Goal: Communication & Community: Answer question/provide support

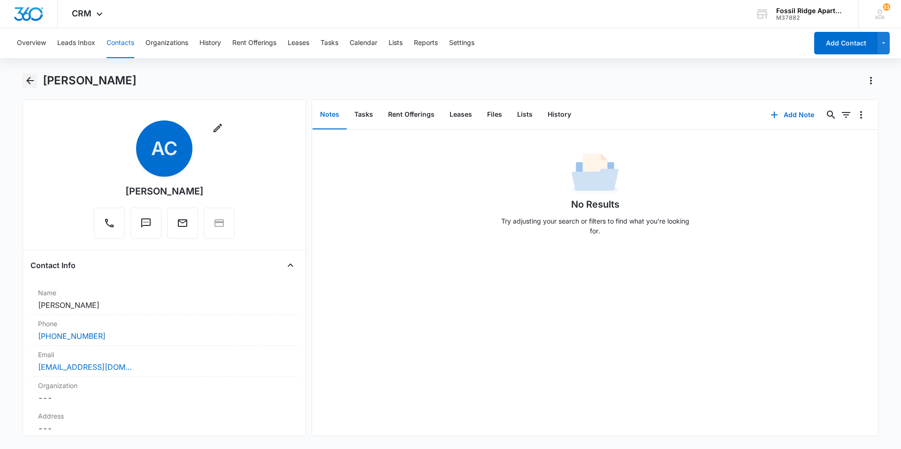
click at [30, 80] on icon "Back" at bounding box center [29, 80] width 11 height 11
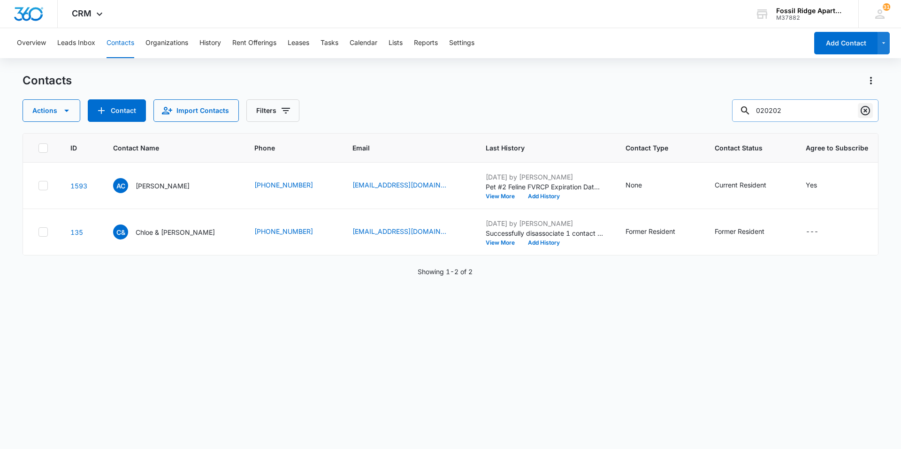
click at [859, 107] on icon "Clear" at bounding box center [864, 110] width 11 height 11
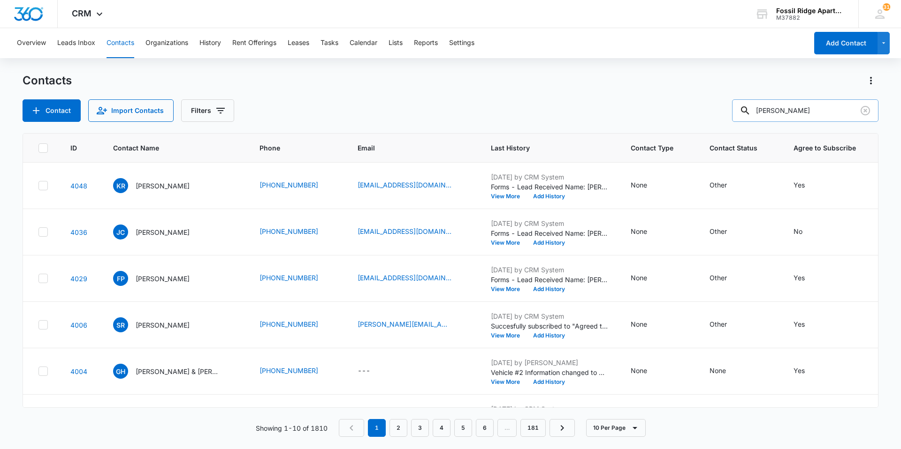
type input "[PERSON_NAME]"
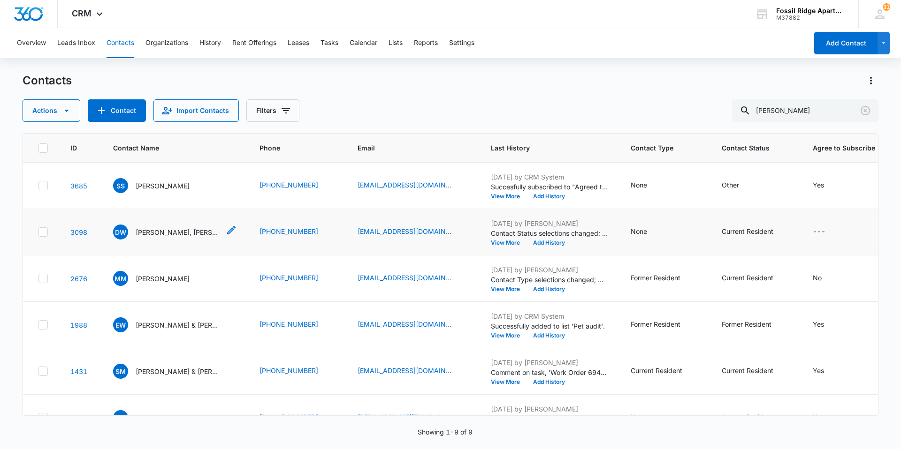
click at [203, 232] on p "[PERSON_NAME], [PERSON_NAME]" at bounding box center [178, 232] width 84 height 10
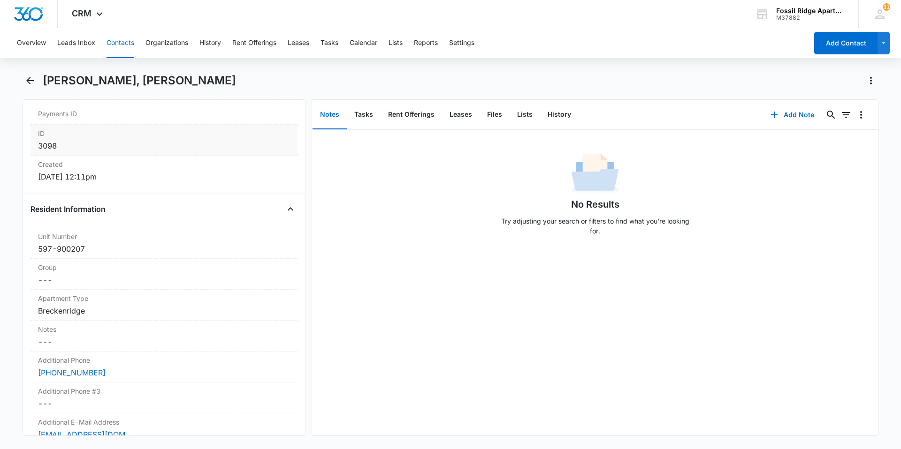
scroll to position [610, 0]
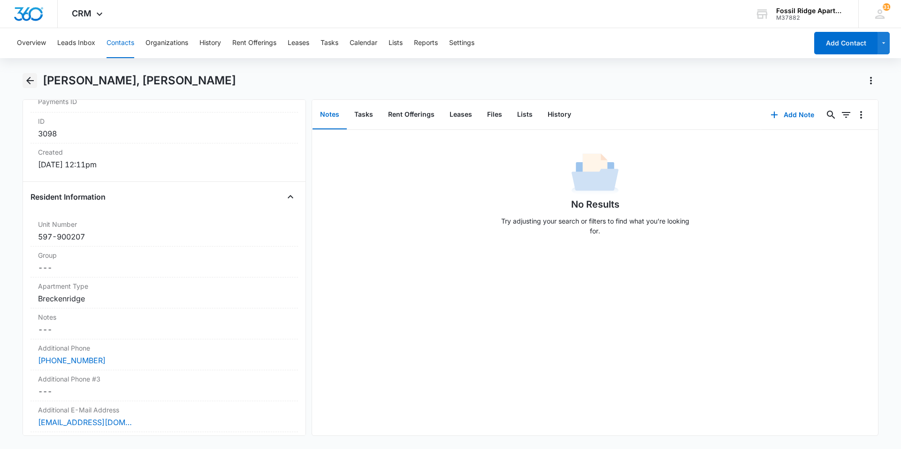
click at [28, 79] on icon "Back" at bounding box center [30, 81] width 8 height 8
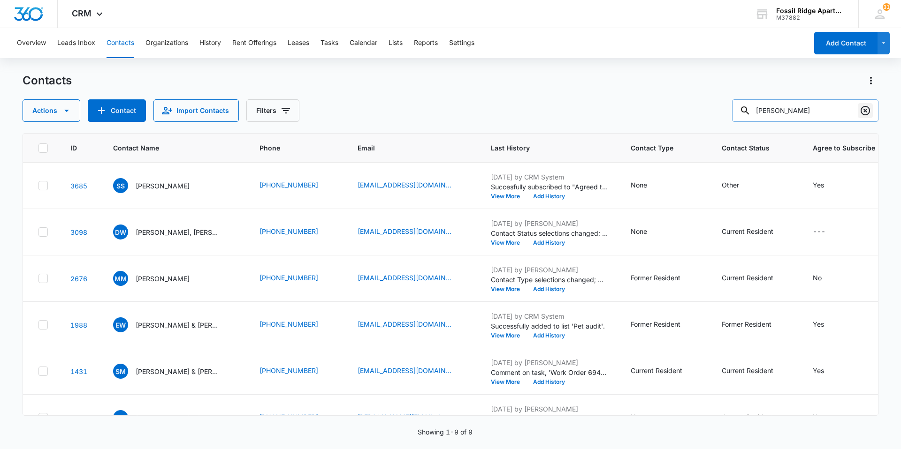
click at [866, 108] on icon "Clear" at bounding box center [864, 110] width 11 height 11
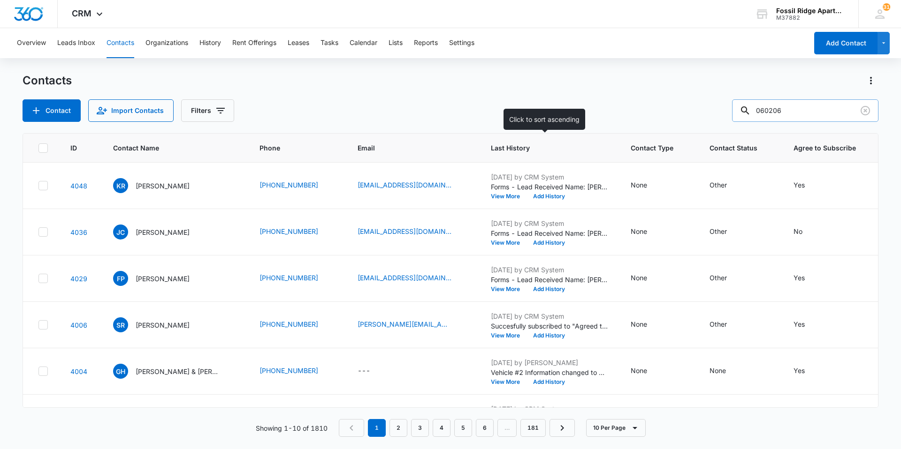
type input "060206"
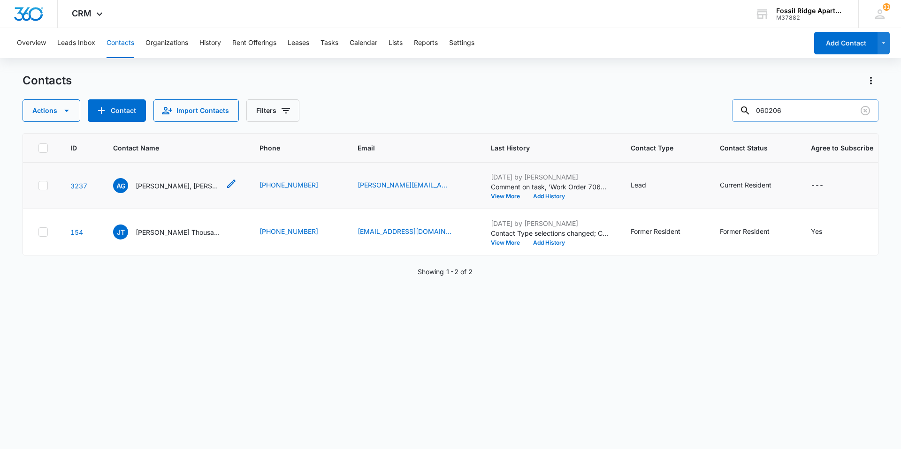
click at [162, 180] on div "AG [PERSON_NAME], [PERSON_NAME]" at bounding box center [166, 185] width 107 height 15
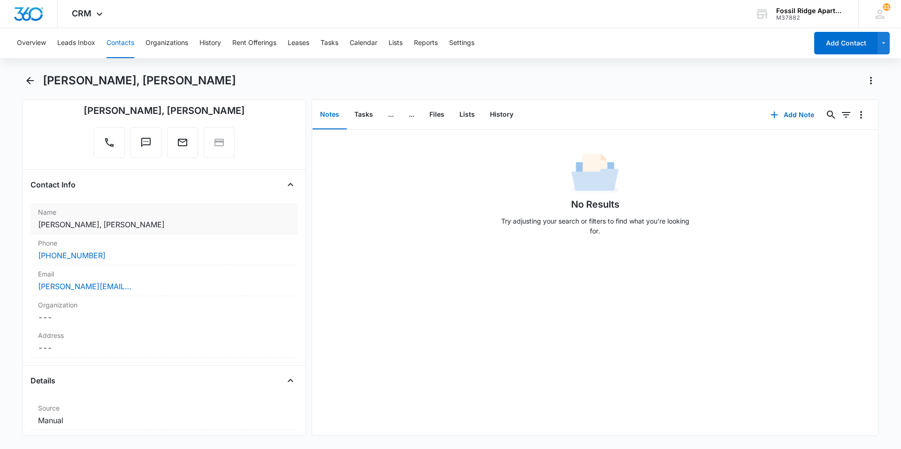
scroll to position [94, 0]
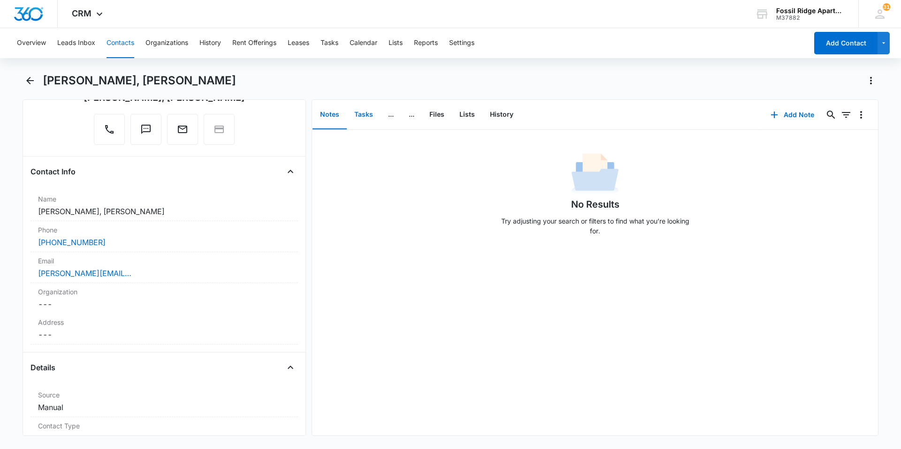
click at [352, 111] on button "Tasks" at bounding box center [364, 114] width 34 height 29
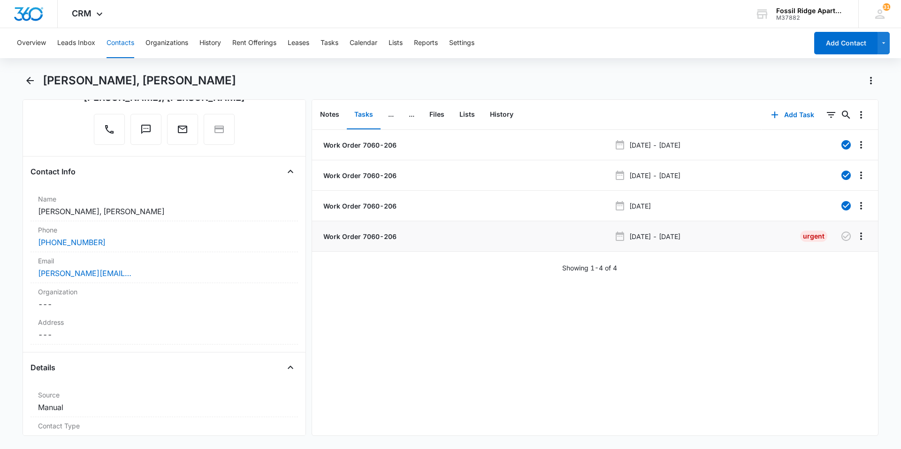
click at [352, 232] on p "Work Order 7060-206" at bounding box center [358, 237] width 75 height 10
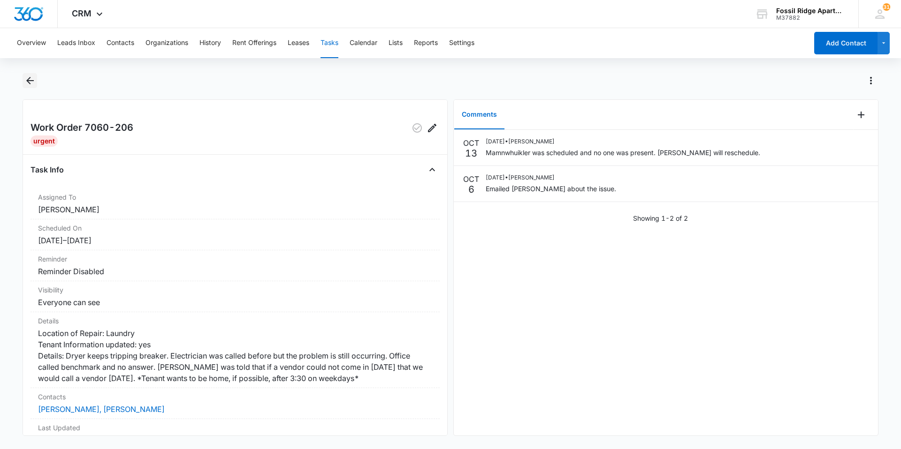
click at [30, 77] on icon "Back" at bounding box center [29, 80] width 11 height 11
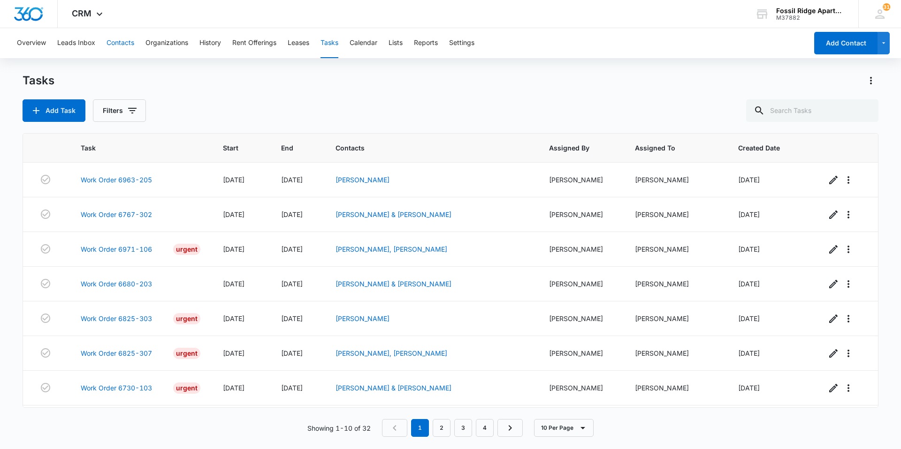
click at [106, 44] on button "Contacts" at bounding box center [120, 43] width 28 height 30
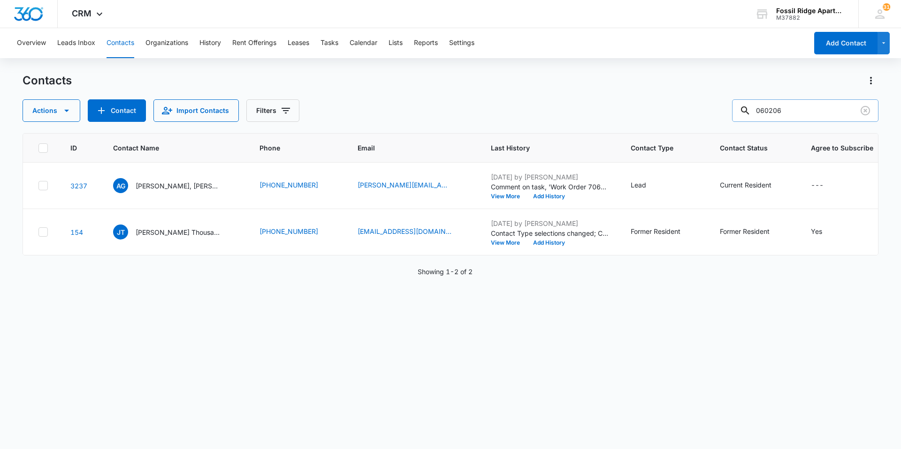
click at [836, 106] on input "060206" at bounding box center [805, 110] width 146 height 23
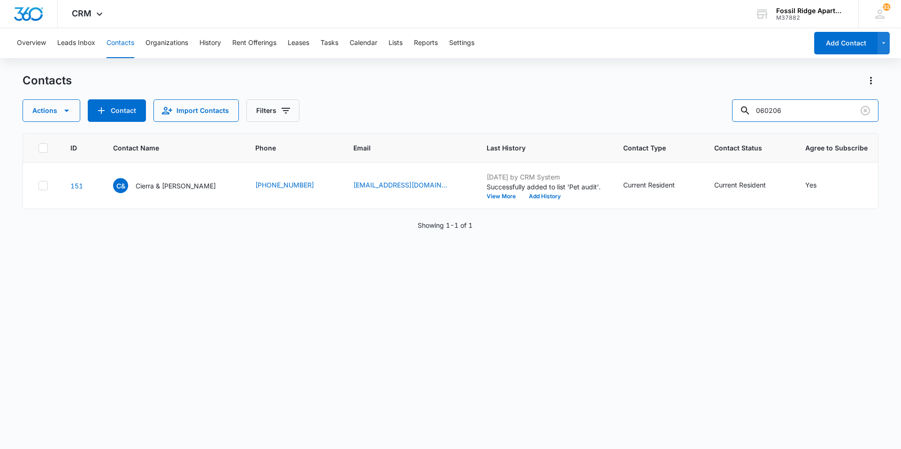
type input "060206"
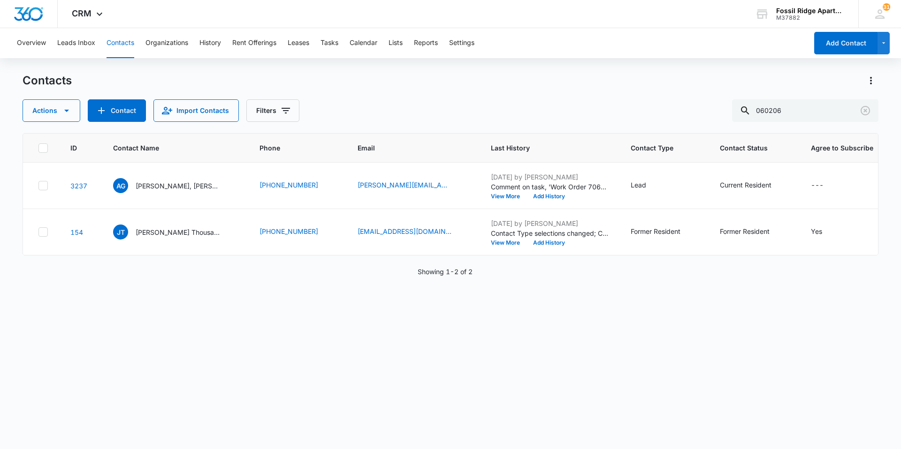
click at [166, 186] on p "[PERSON_NAME], [PERSON_NAME]" at bounding box center [178, 186] width 84 height 10
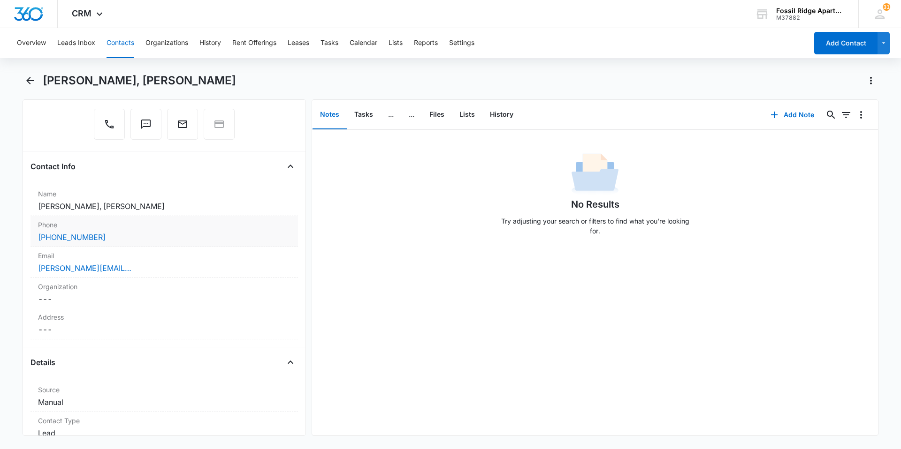
scroll to position [47, 0]
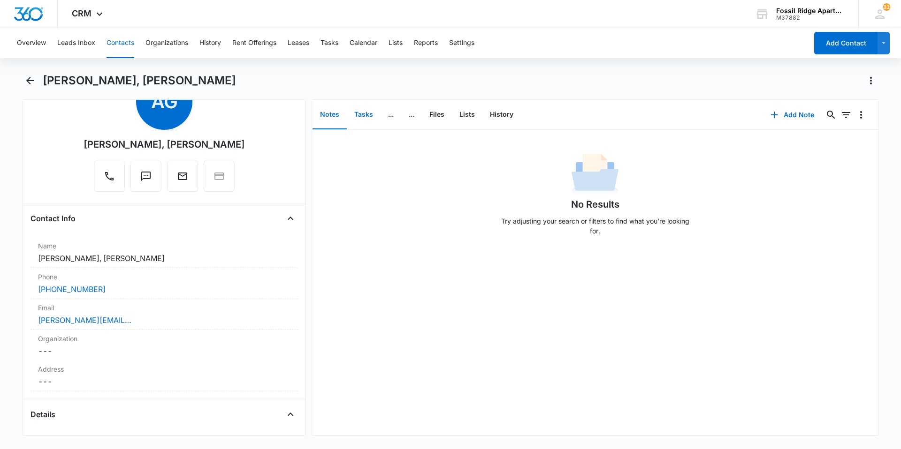
click at [367, 111] on button "Tasks" at bounding box center [364, 114] width 34 height 29
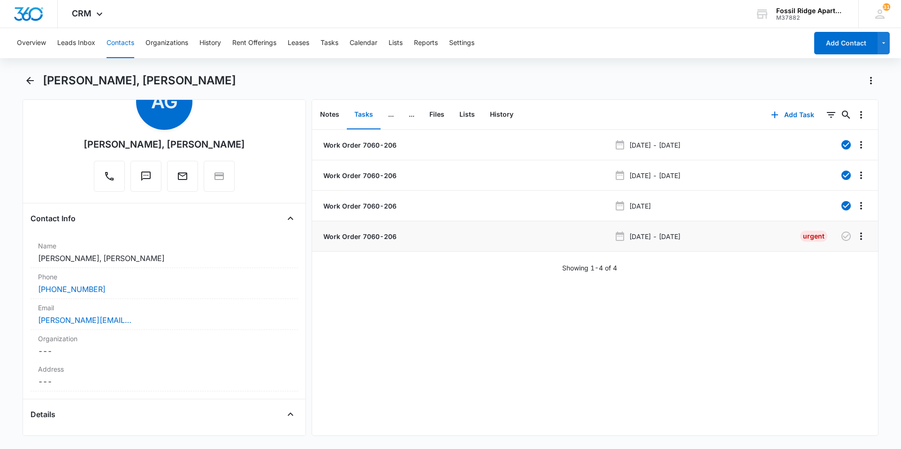
click at [364, 236] on p "Work Order 7060-206" at bounding box center [358, 237] width 75 height 10
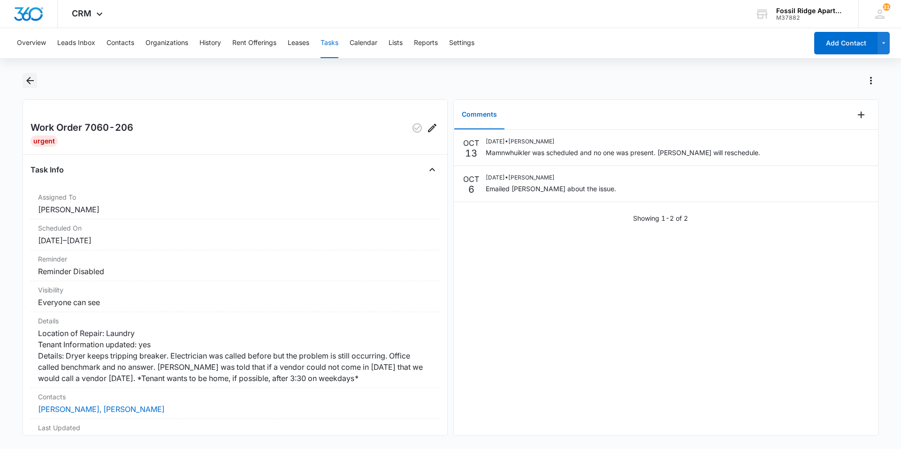
click at [26, 83] on icon "Back" at bounding box center [29, 80] width 11 height 11
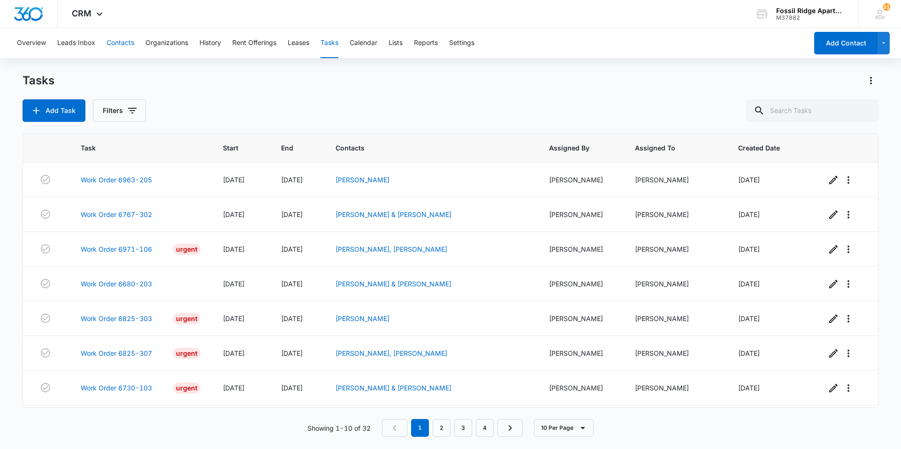
click at [110, 47] on button "Contacts" at bounding box center [120, 43] width 28 height 30
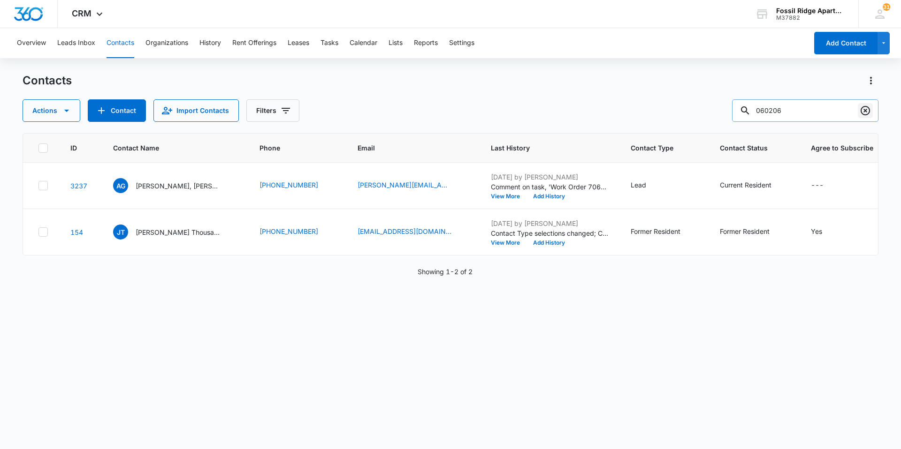
click at [863, 109] on icon "Clear" at bounding box center [864, 110] width 9 height 9
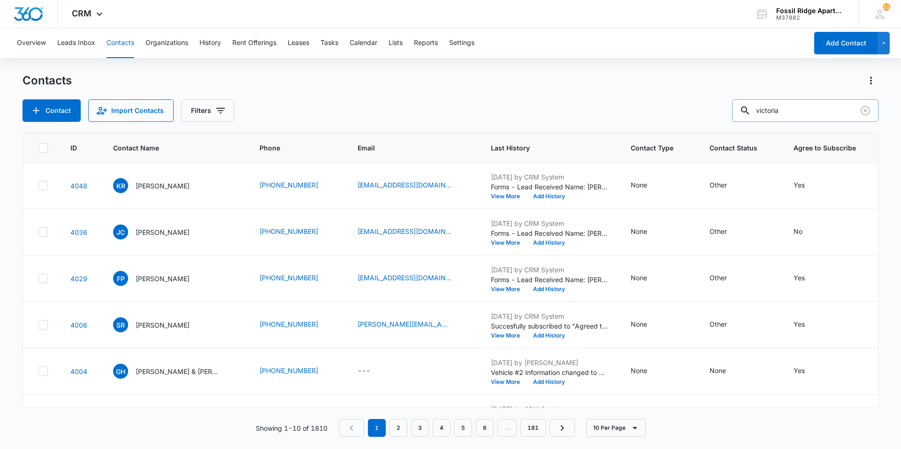
type input "victoria"
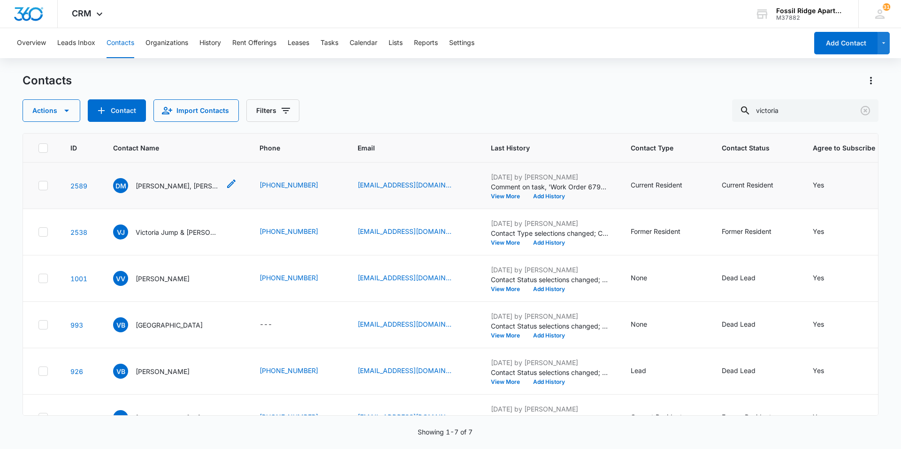
click at [191, 186] on p "[PERSON_NAME], [PERSON_NAME]" at bounding box center [178, 186] width 84 height 10
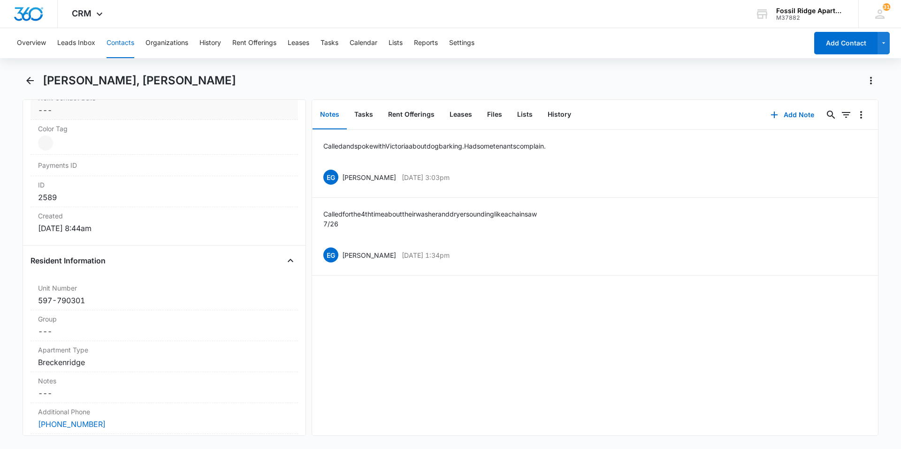
scroll to position [563, 0]
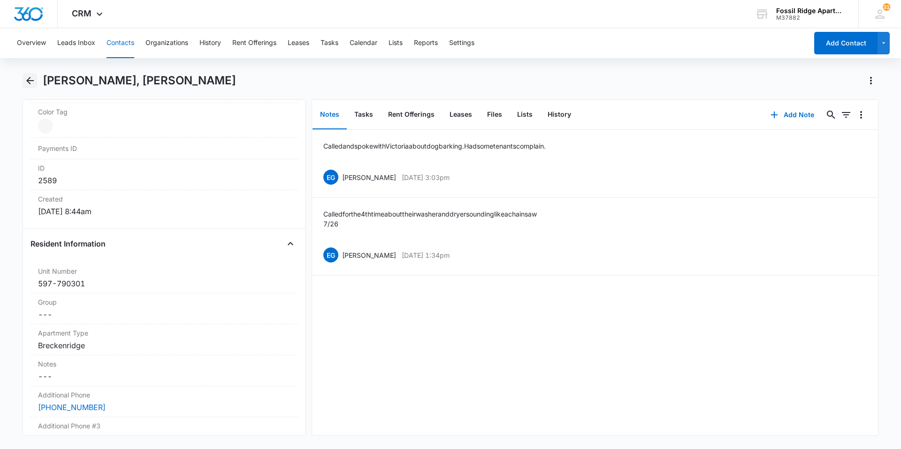
click at [30, 76] on icon "Back" at bounding box center [29, 80] width 11 height 11
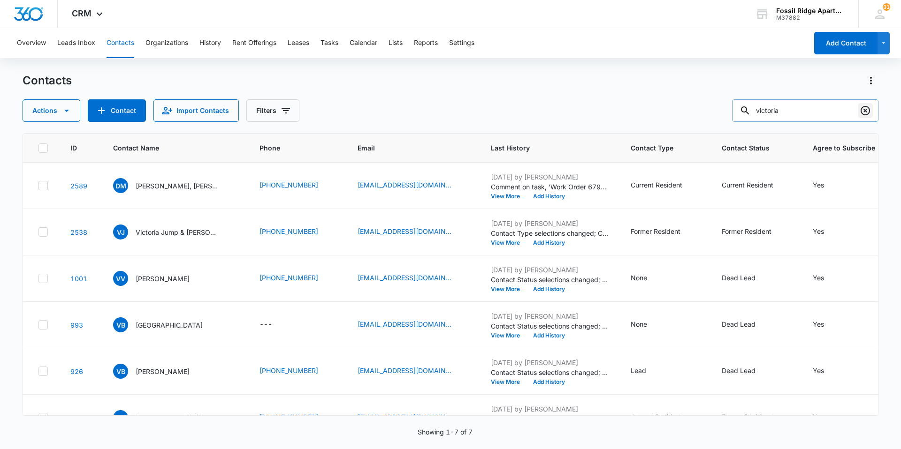
click at [869, 111] on icon "Clear" at bounding box center [864, 110] width 9 height 9
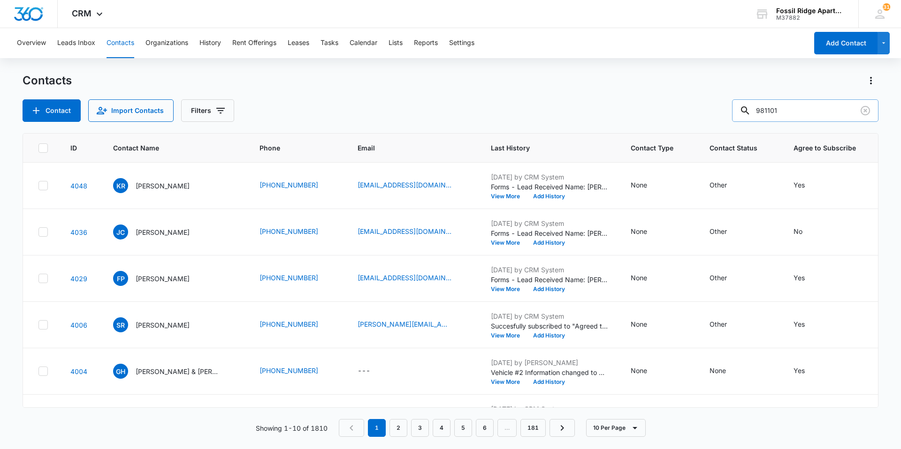
type input "981101"
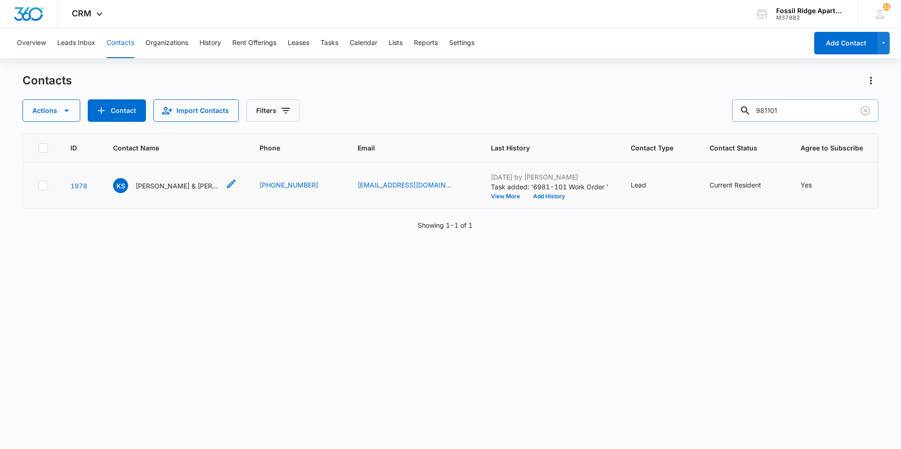
click at [175, 186] on p "[PERSON_NAME] & [PERSON_NAME]" at bounding box center [178, 186] width 84 height 10
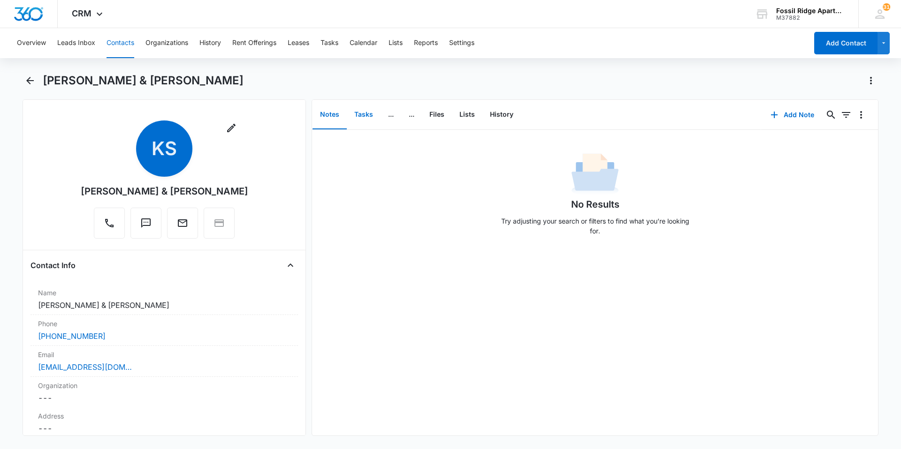
click at [362, 109] on button "Tasks" at bounding box center [364, 114] width 34 height 29
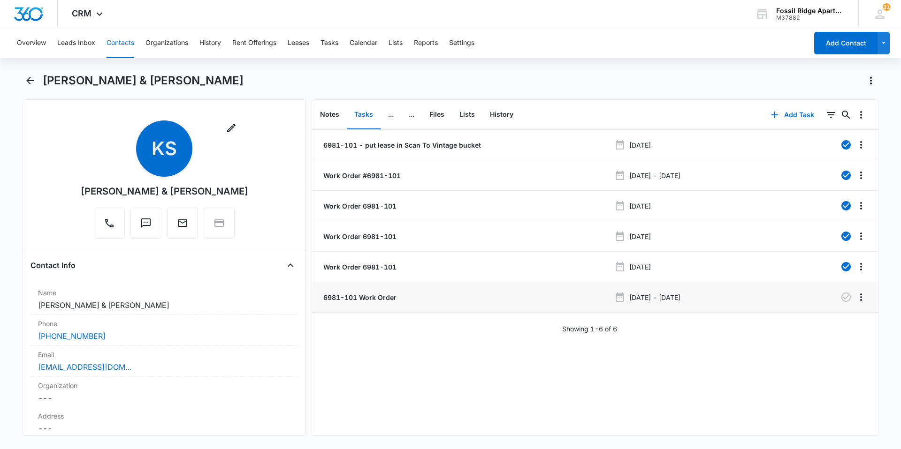
click at [353, 297] on p "6981-101 Work Order" at bounding box center [358, 298] width 75 height 10
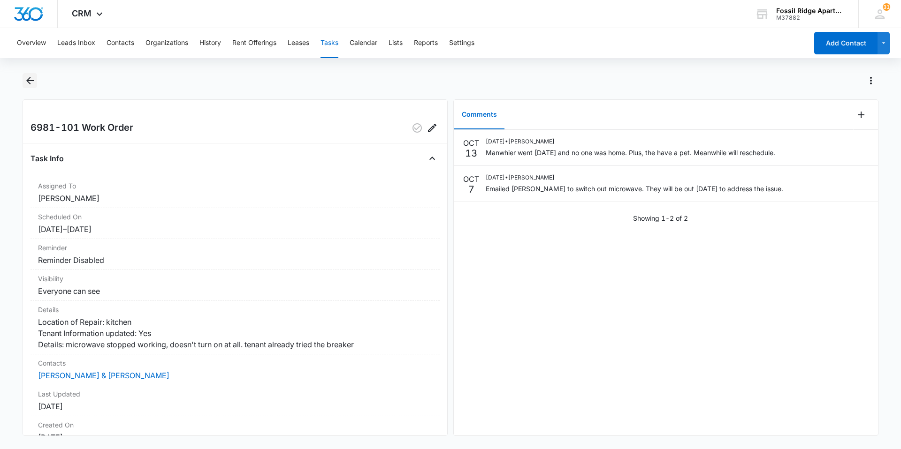
click at [25, 79] on icon "Back" at bounding box center [29, 80] width 11 height 11
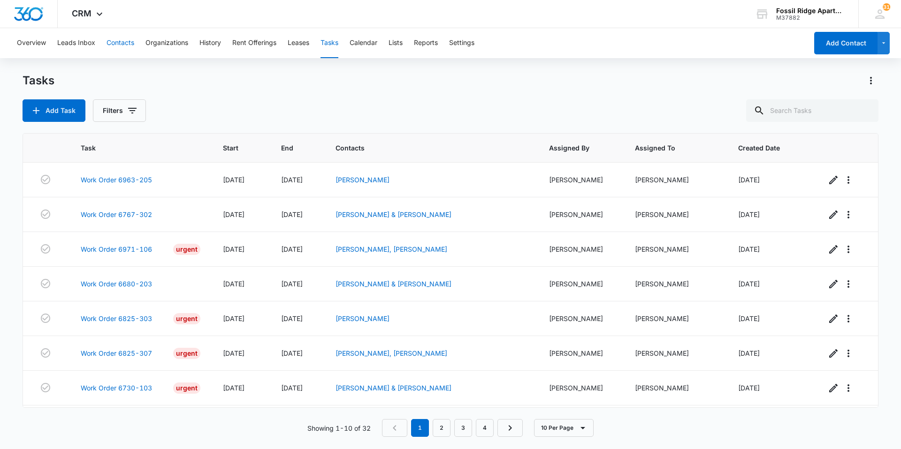
click at [113, 47] on button "Contacts" at bounding box center [120, 43] width 28 height 30
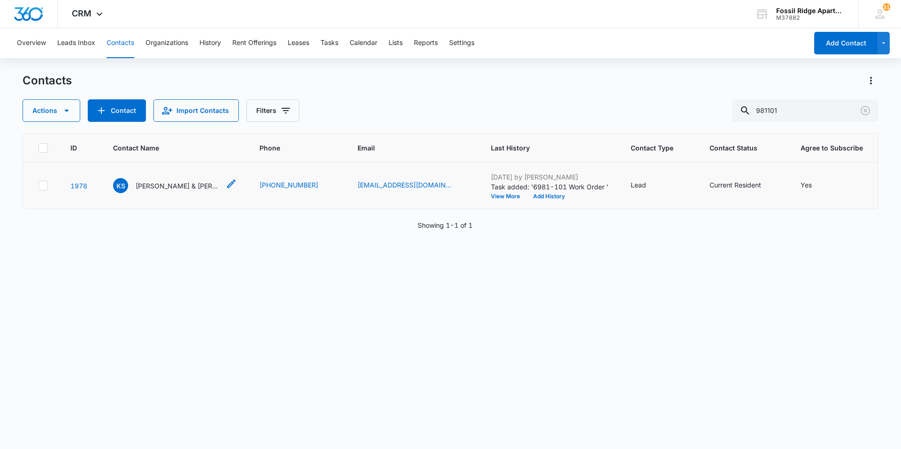
click at [170, 180] on div "KS [PERSON_NAME] & [PERSON_NAME]" at bounding box center [166, 185] width 107 height 15
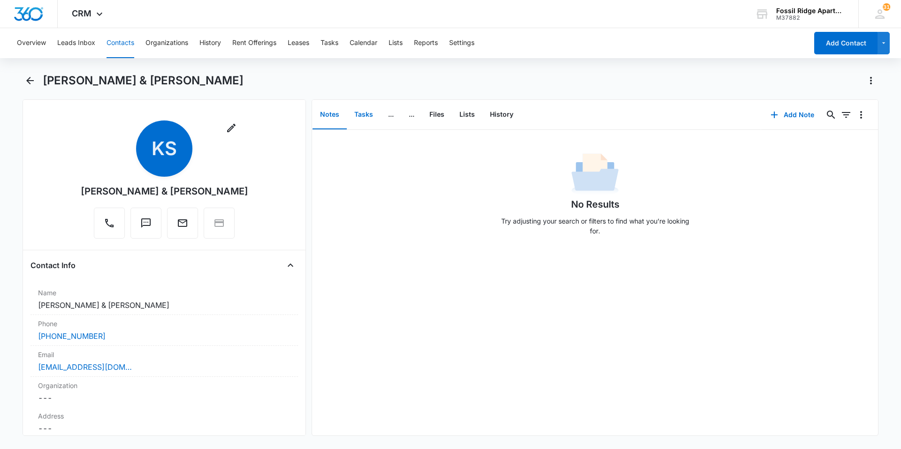
click at [371, 113] on button "Tasks" at bounding box center [364, 114] width 34 height 29
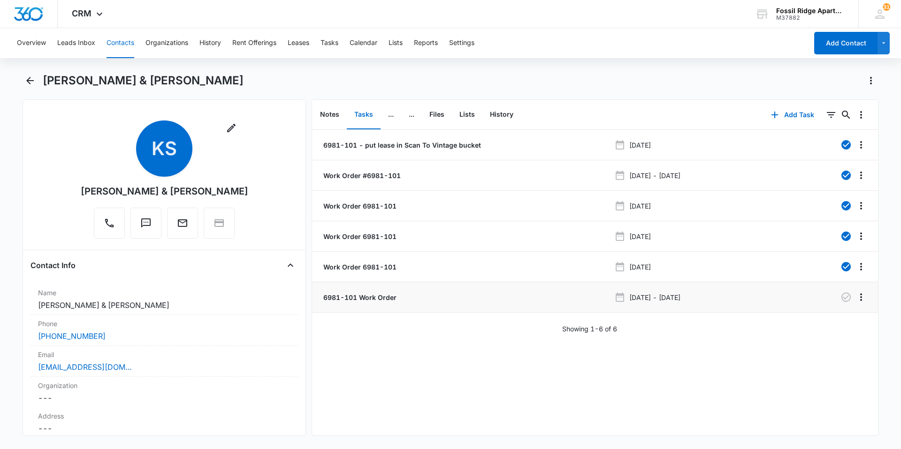
click at [366, 297] on p "6981-101 Work Order" at bounding box center [358, 298] width 75 height 10
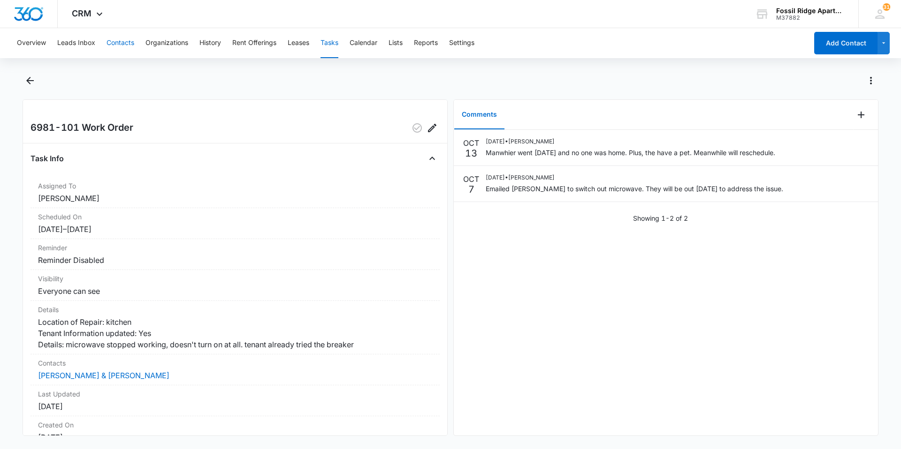
click at [110, 46] on button "Contacts" at bounding box center [120, 43] width 28 height 30
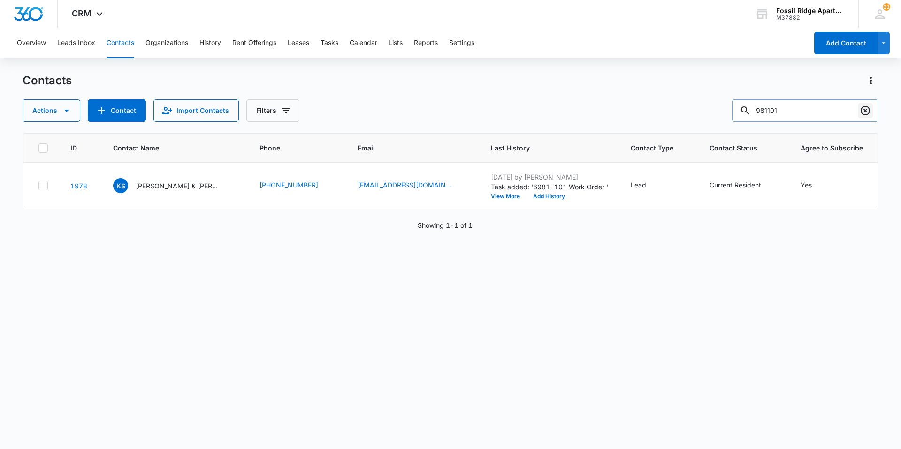
click at [863, 106] on icon "Clear" at bounding box center [864, 110] width 9 height 9
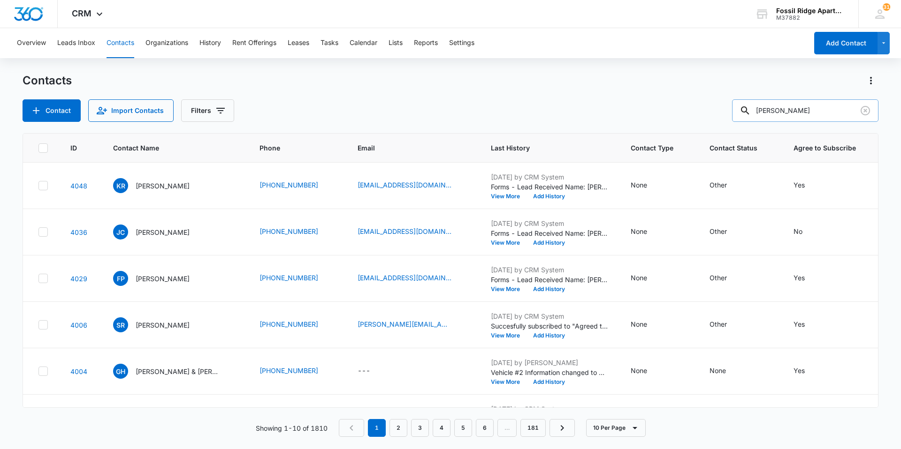
type input "[PERSON_NAME]"
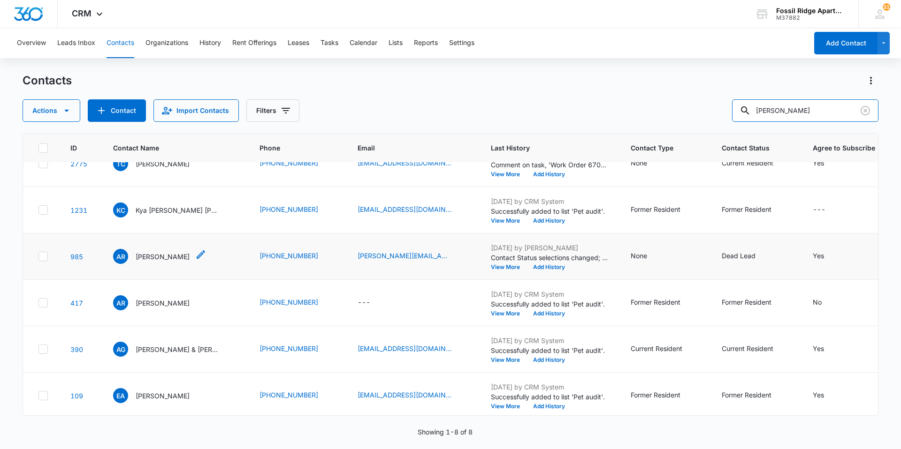
scroll to position [125, 0]
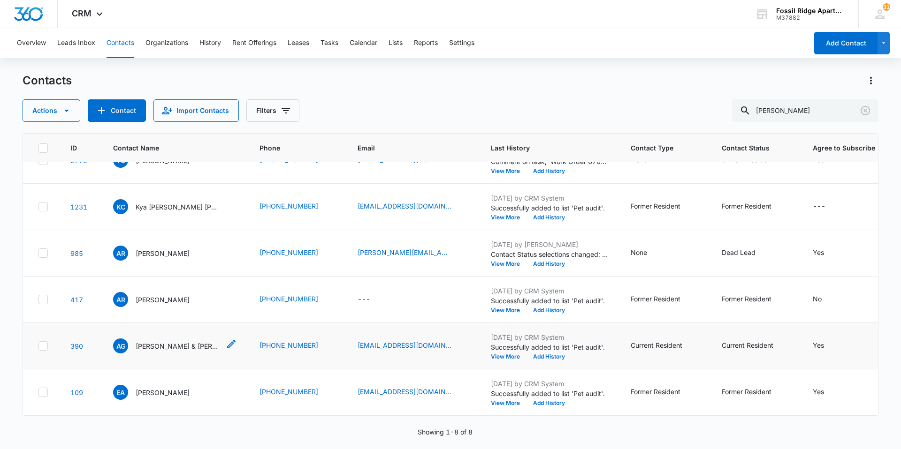
click at [165, 341] on p "[PERSON_NAME] & [PERSON_NAME]" at bounding box center [178, 346] width 84 height 10
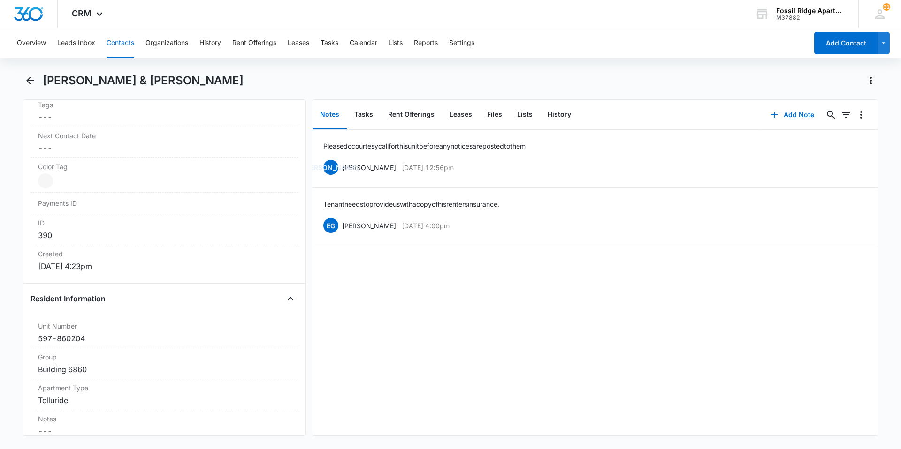
scroll to position [516, 0]
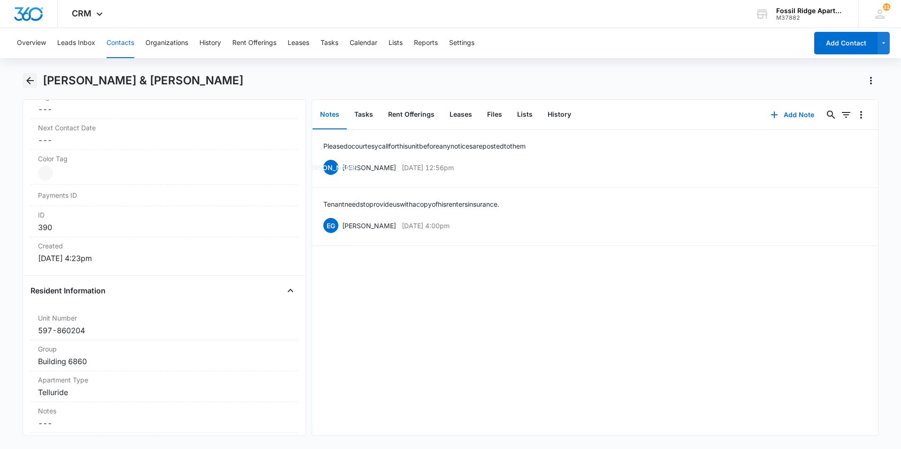
click at [34, 83] on icon "Back" at bounding box center [29, 80] width 11 height 11
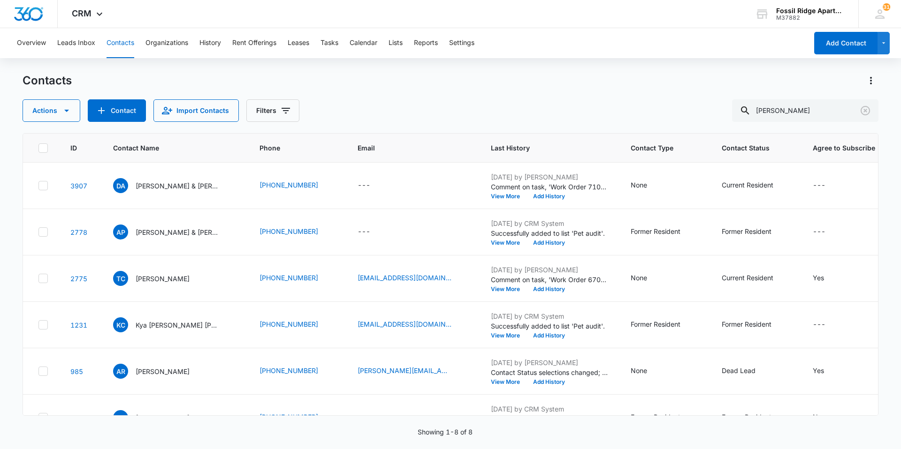
scroll to position [125, 0]
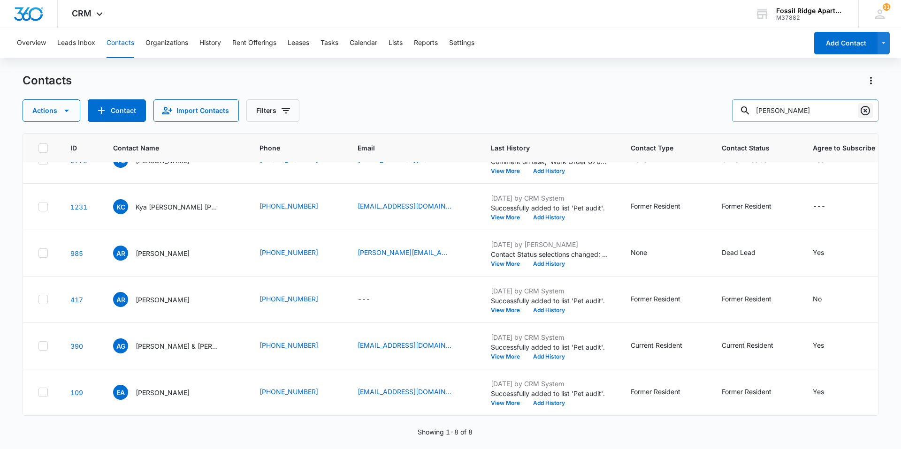
click at [871, 108] on button "Clear" at bounding box center [864, 110] width 15 height 15
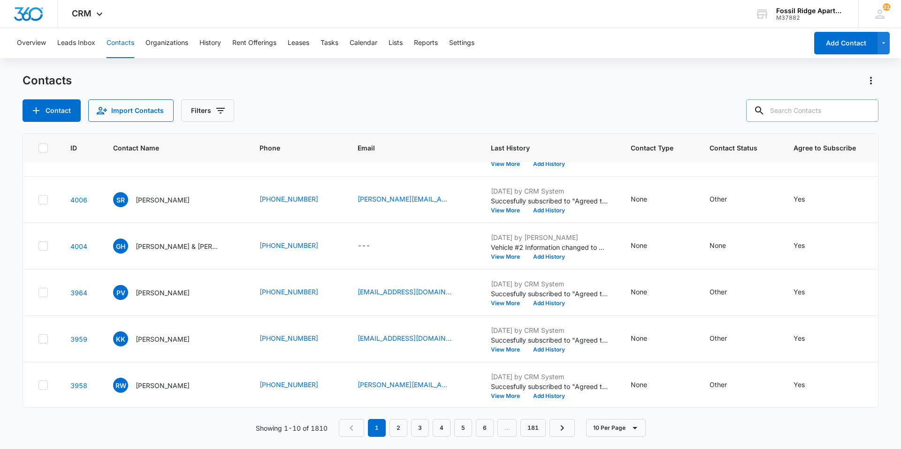
scroll to position [0, 0]
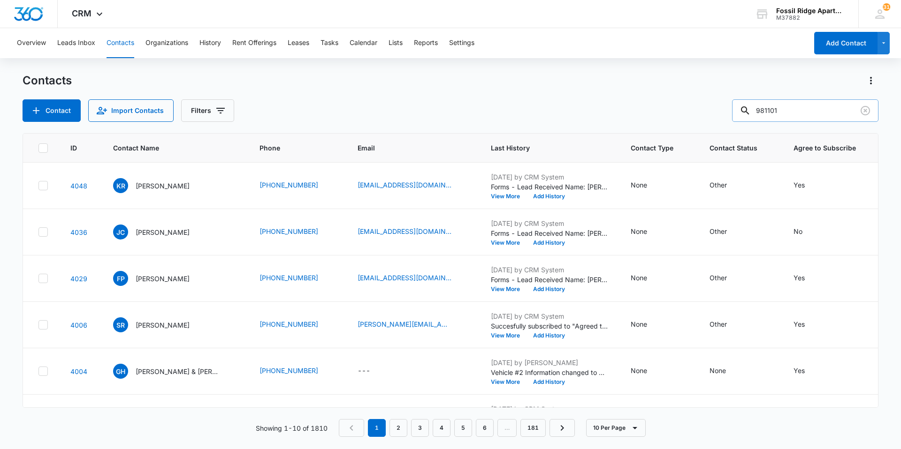
type input "981101"
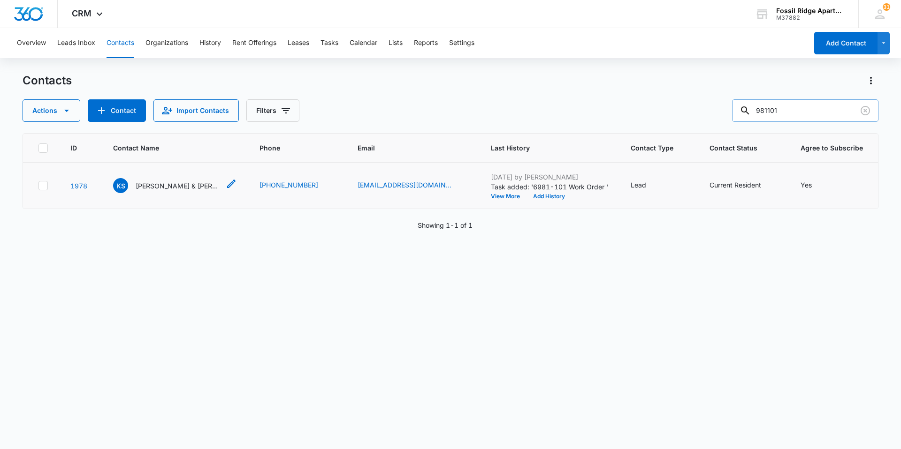
click at [194, 187] on p "[PERSON_NAME] & [PERSON_NAME]" at bounding box center [178, 186] width 84 height 10
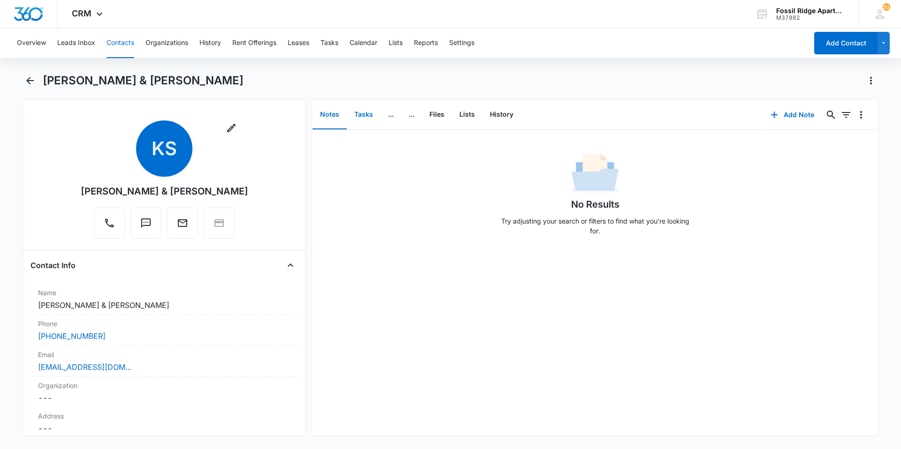
click at [363, 112] on button "Tasks" at bounding box center [364, 114] width 34 height 29
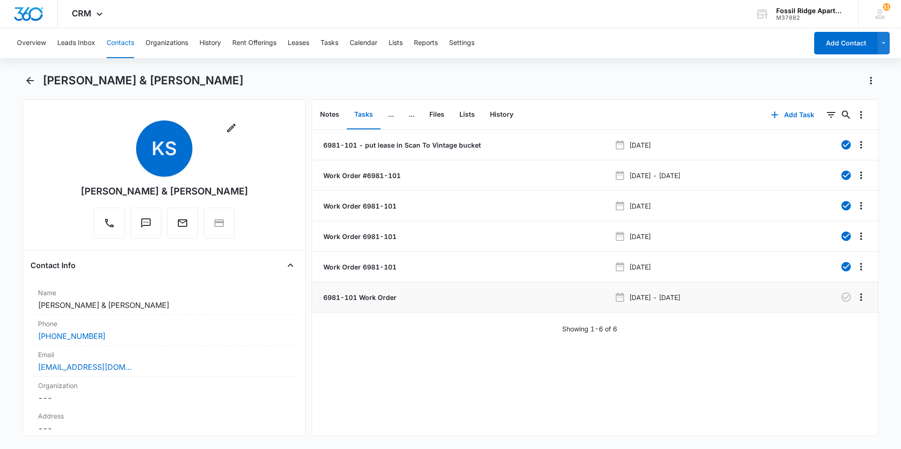
click at [362, 300] on p "6981-101 Work Order" at bounding box center [358, 298] width 75 height 10
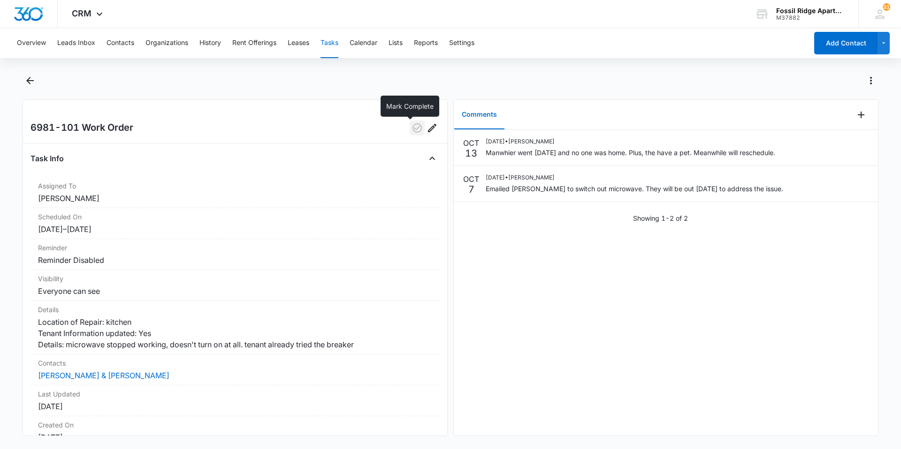
click at [411, 128] on icon "button" at bounding box center [416, 127] width 11 height 11
click at [27, 83] on icon "Back" at bounding box center [29, 80] width 11 height 11
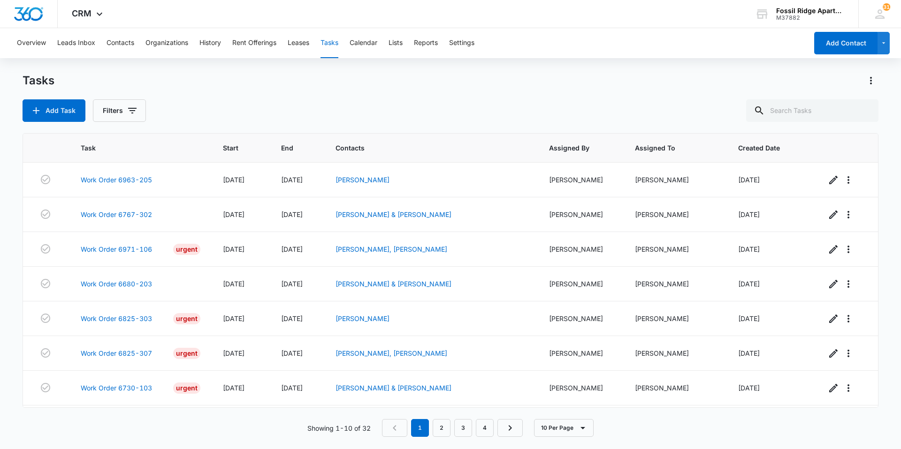
click at [136, 44] on div "Overview Leads Inbox Contacts Organizations History Rent Offerings Leases Tasks…" at bounding box center [409, 43] width 796 height 30
click at [126, 41] on button "Contacts" at bounding box center [120, 43] width 28 height 30
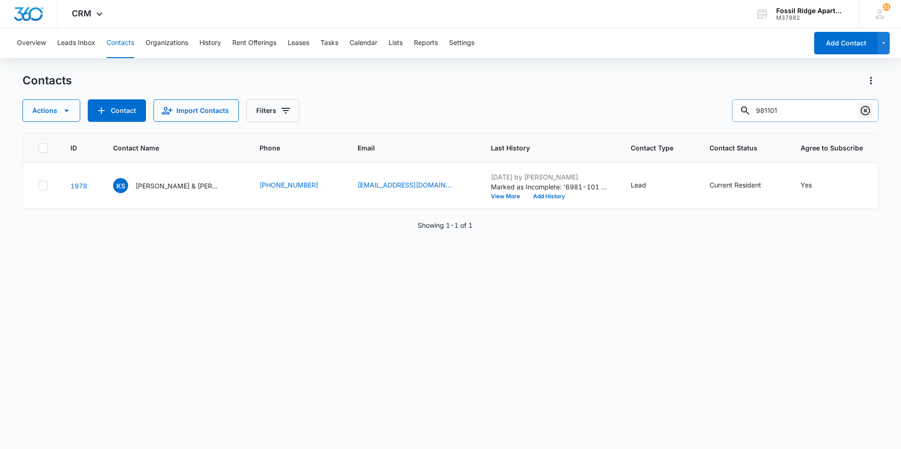
click at [870, 113] on icon "Clear" at bounding box center [864, 110] width 11 height 11
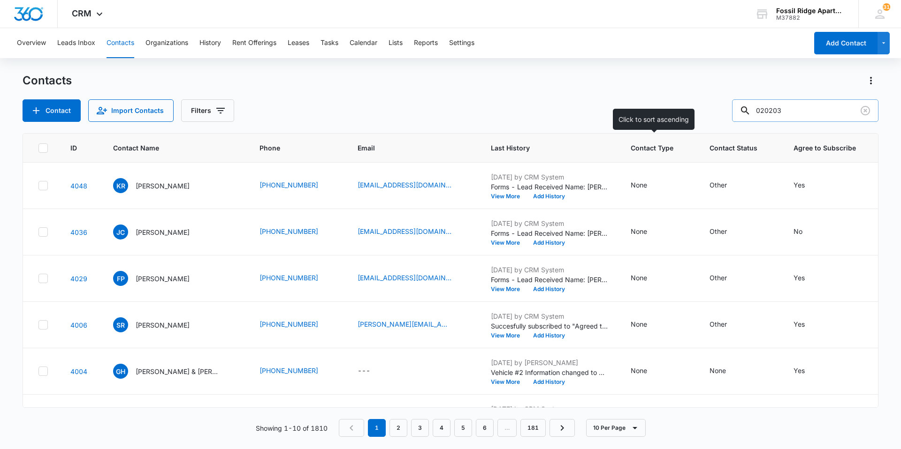
type input "020203"
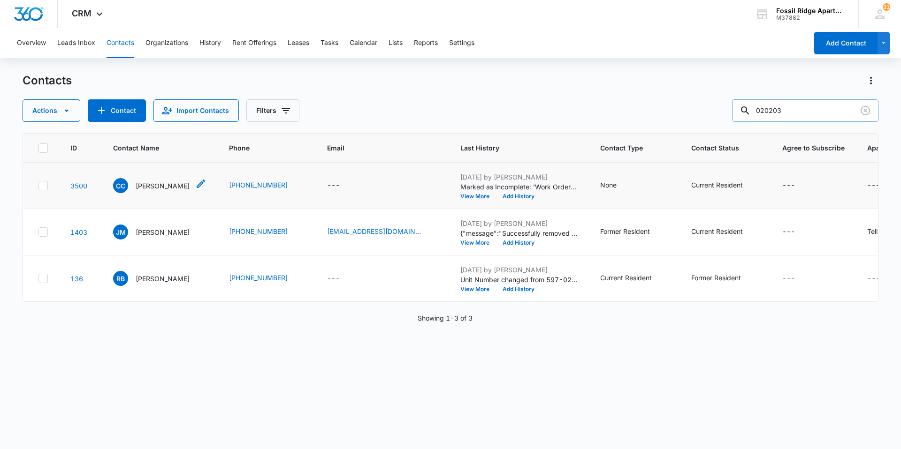
click at [167, 181] on p "[PERSON_NAME]" at bounding box center [163, 186] width 54 height 10
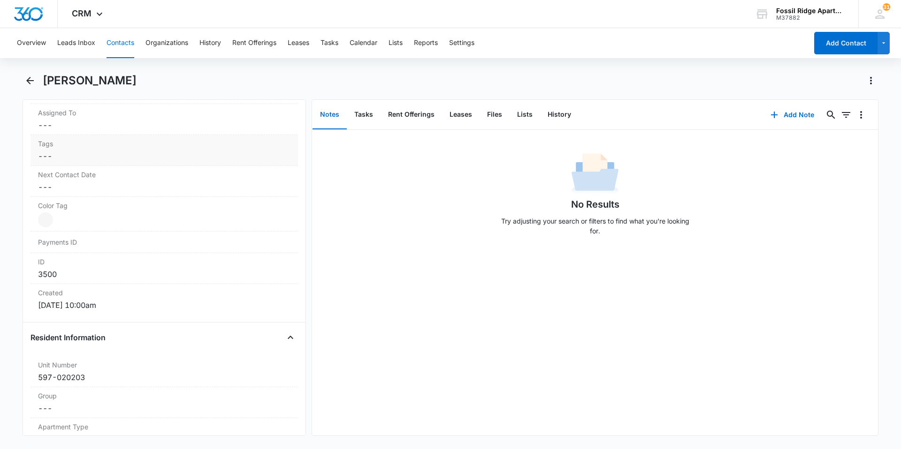
scroll to position [610, 0]
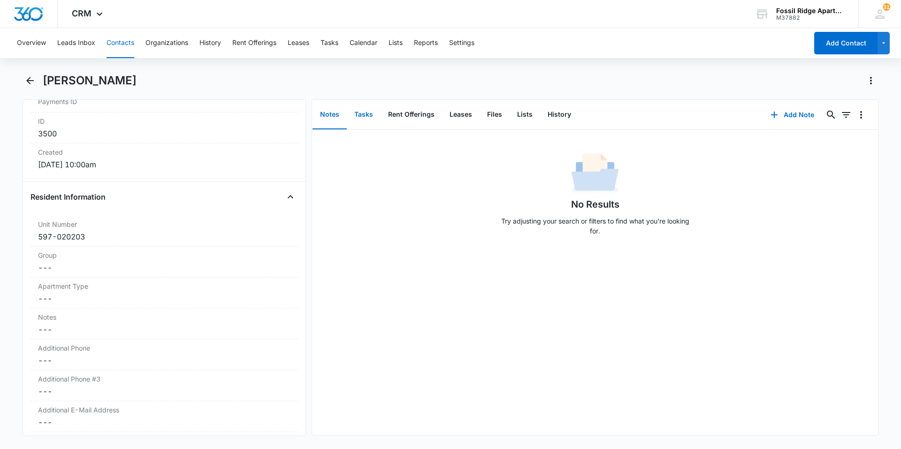
click at [368, 119] on button "Tasks" at bounding box center [364, 114] width 34 height 29
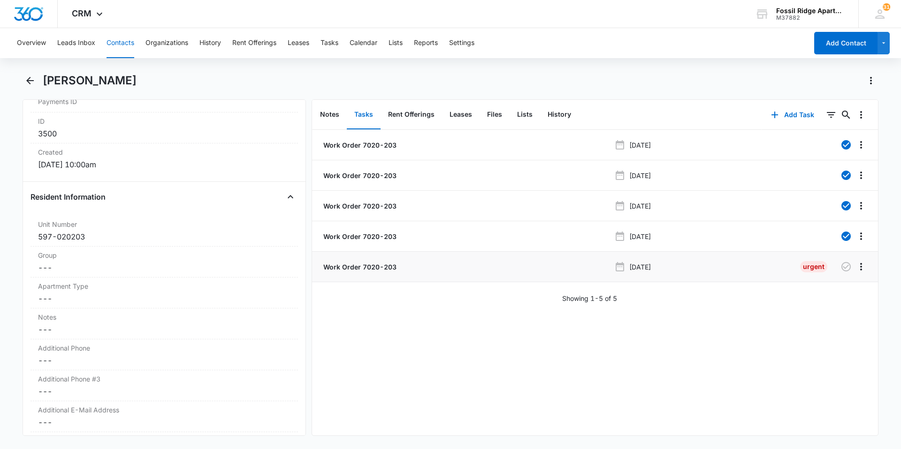
click at [368, 266] on p "Work Order 7020-203" at bounding box center [358, 267] width 75 height 10
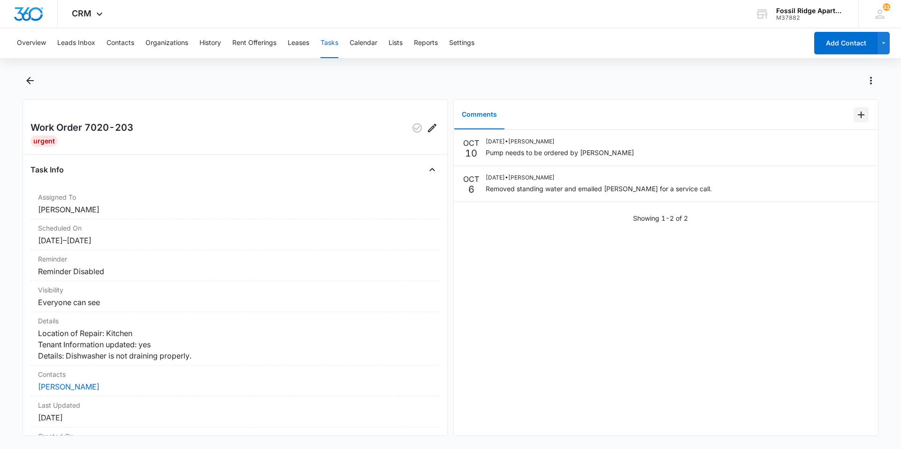
click at [857, 114] on icon "Add Comment" at bounding box center [860, 115] width 7 height 7
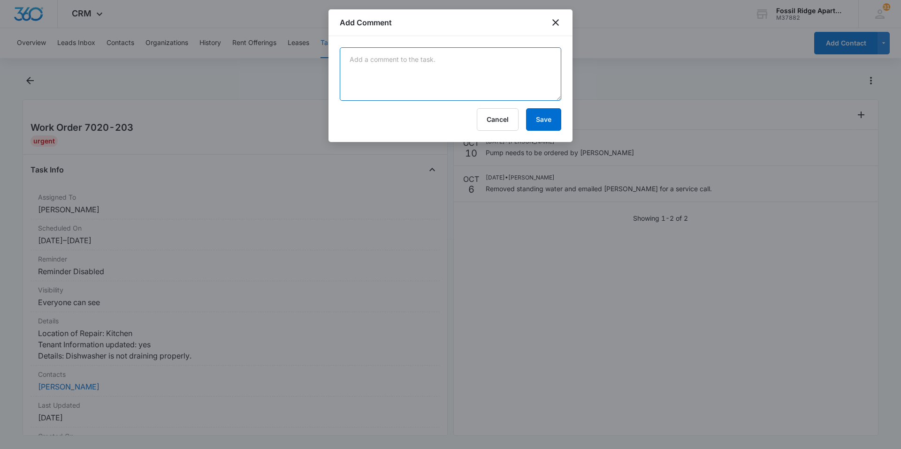
click at [475, 71] on textarea at bounding box center [450, 73] width 221 height 53
click at [412, 60] on textarea "Manweilwer went in10/14/2025" at bounding box center [450, 73] width 221 height 53
click at [410, 60] on textarea "Manweilwer went in10/14/2025" at bounding box center [450, 73] width 221 height 53
click at [483, 59] on textarea "[PERSON_NAME] went in [DATE]" at bounding box center [450, 73] width 221 height 53
type textarea "[PERSON_NAME] went in [DATE] to install a drain pump."
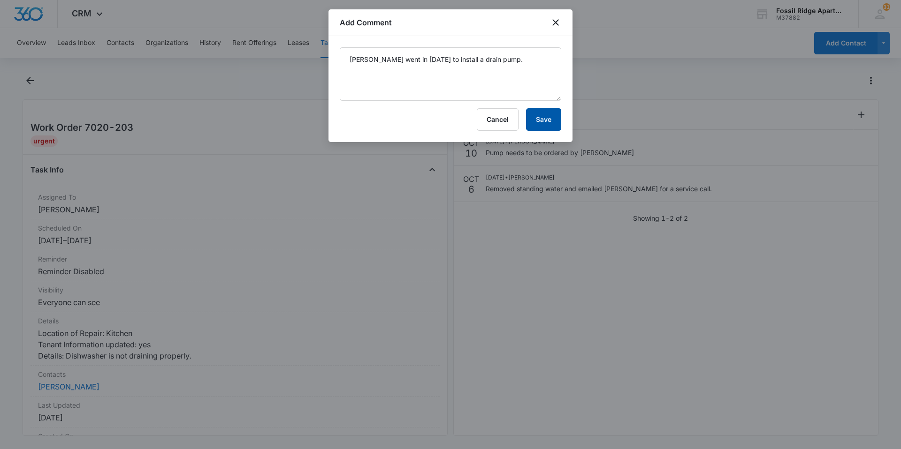
click at [534, 116] on button "Save" at bounding box center [543, 119] width 35 height 23
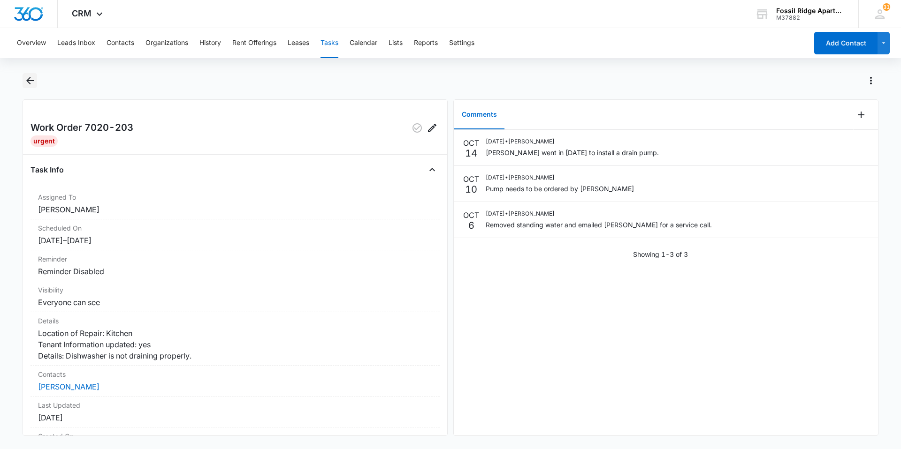
click at [27, 78] on icon "Back" at bounding box center [29, 80] width 11 height 11
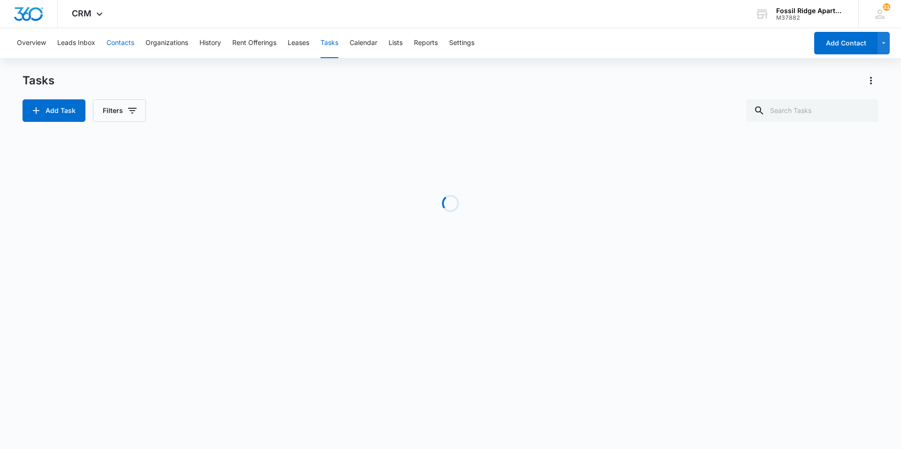
click at [124, 50] on button "Contacts" at bounding box center [120, 43] width 28 height 30
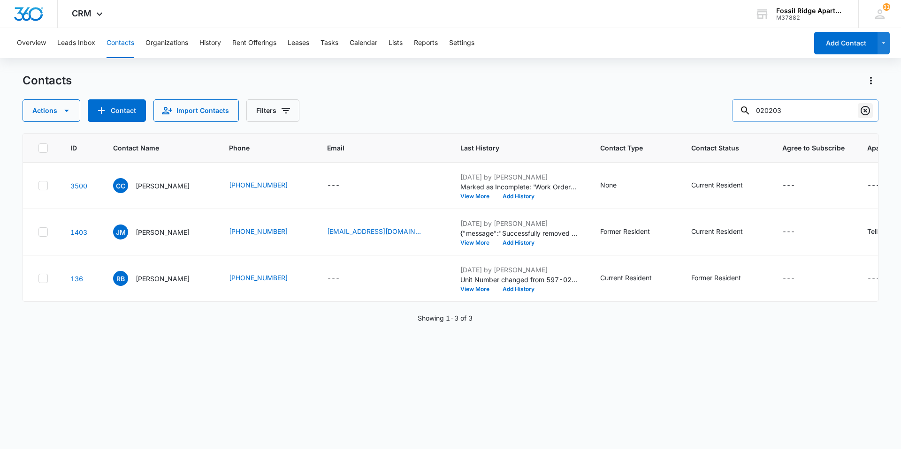
click at [871, 107] on button "Clear" at bounding box center [864, 110] width 15 height 15
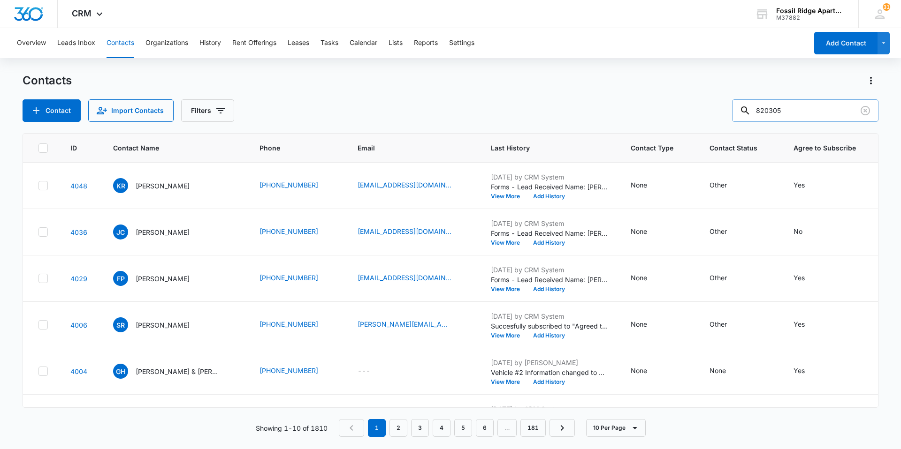
type input "820305"
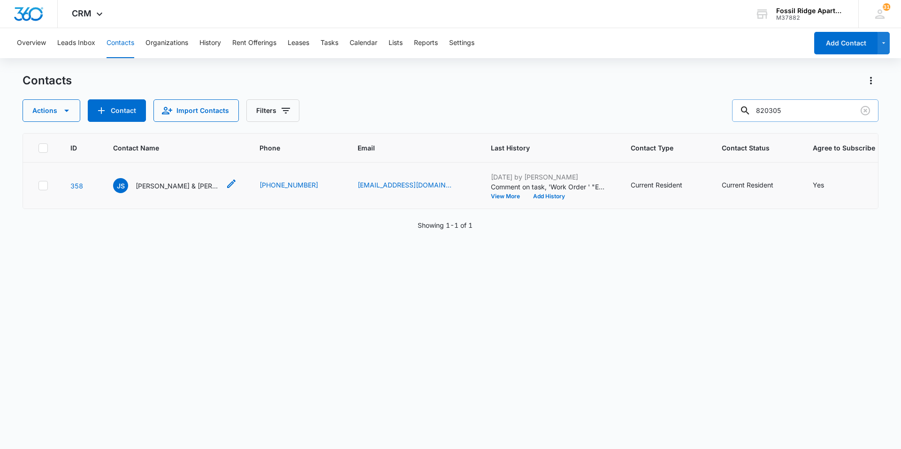
click at [177, 186] on p "[PERSON_NAME] & [PERSON_NAME]" at bounding box center [178, 186] width 84 height 10
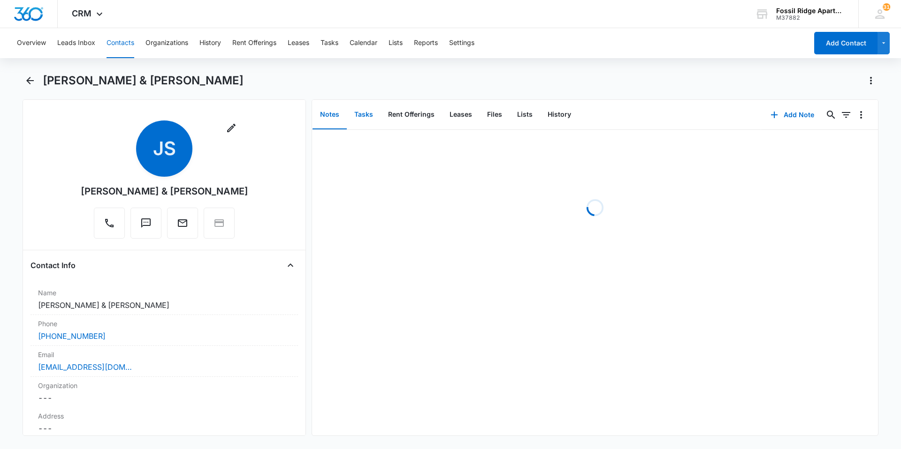
click at [371, 118] on button "Tasks" at bounding box center [364, 114] width 34 height 29
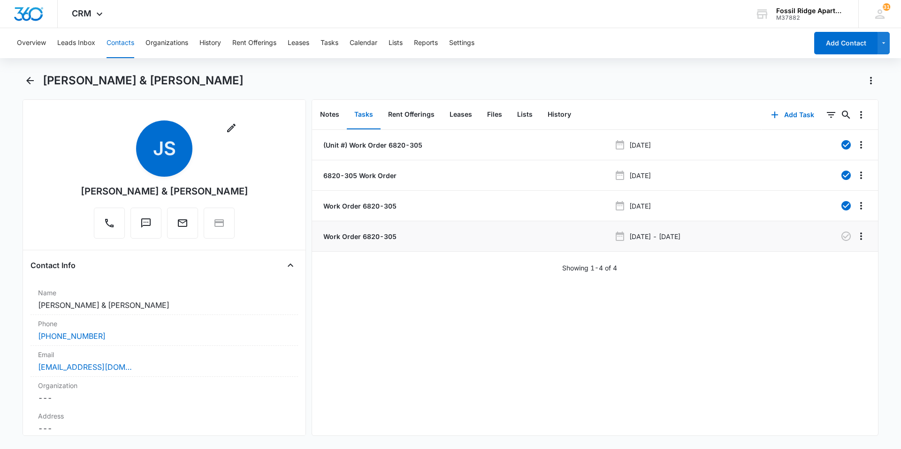
click at [345, 237] on p "Work Order 6820-305" at bounding box center [358, 237] width 75 height 10
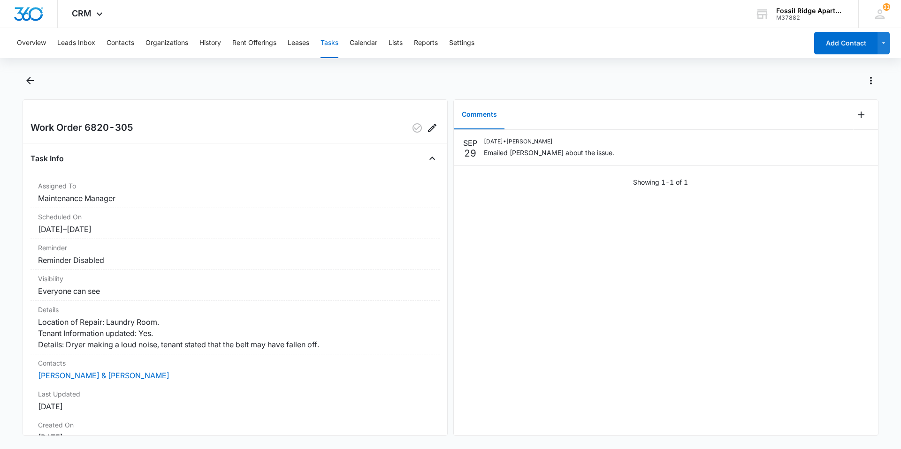
click at [684, 312] on div "[DATE] [DATE] • [PERSON_NAME] Emailed [PERSON_NAME] about the issue. Showing 1-…" at bounding box center [666, 283] width 424 height 306
